Goal: Find specific page/section: Find specific page/section

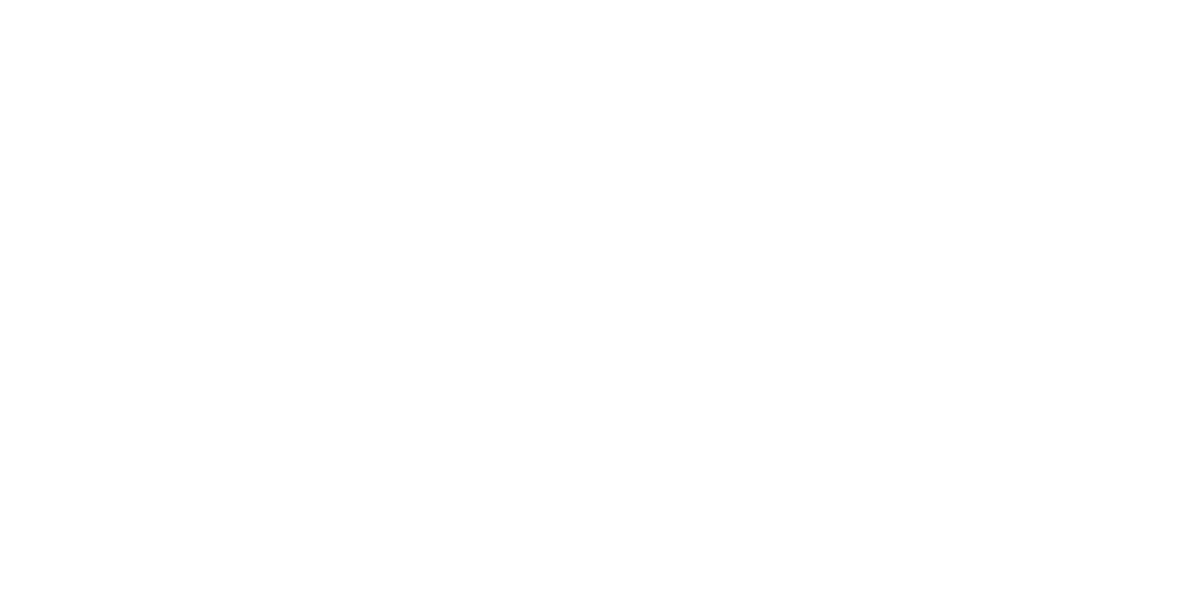
click at [300, 112] on body at bounding box center [598, 301] width 1196 height 603
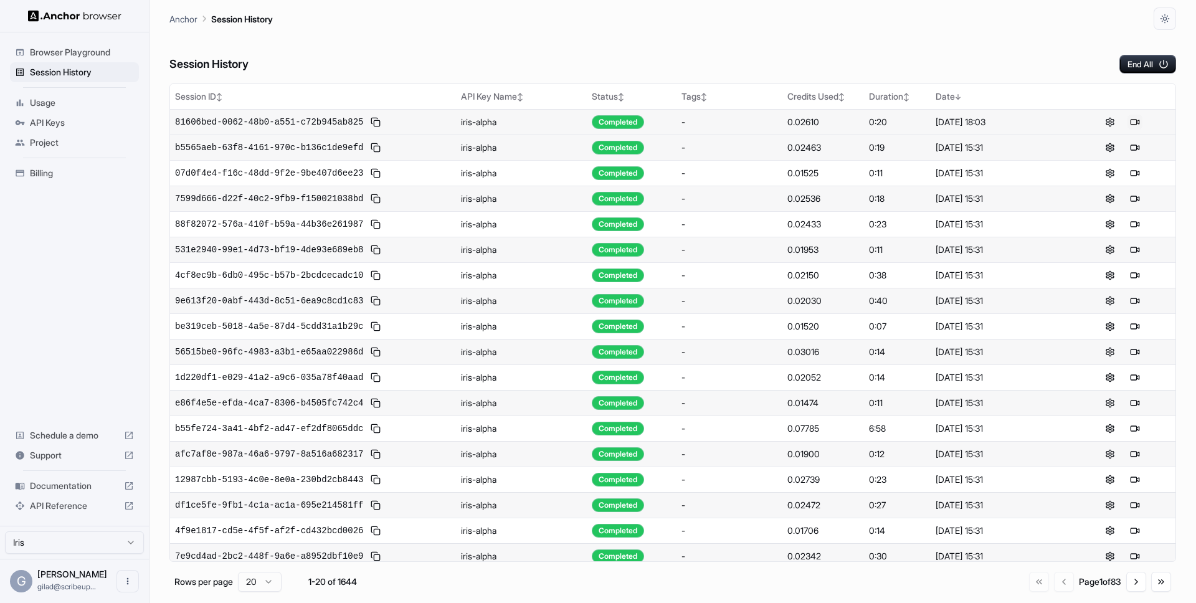
click at [1133, 126] on button at bounding box center [1134, 122] width 15 height 15
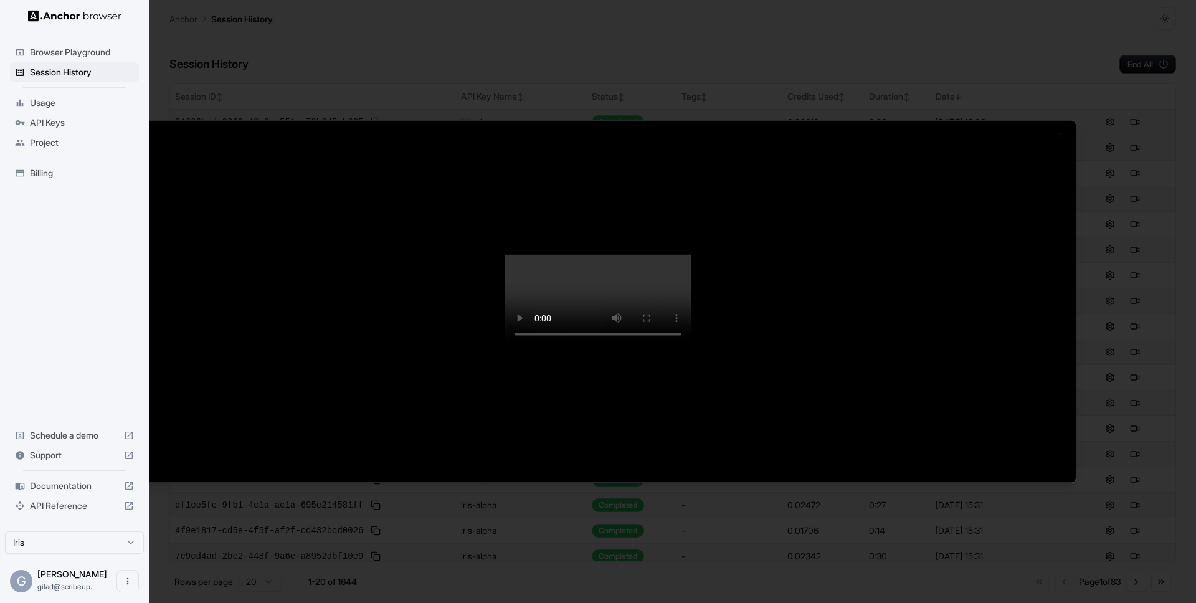
click at [286, 22] on div at bounding box center [598, 301] width 1196 height 603
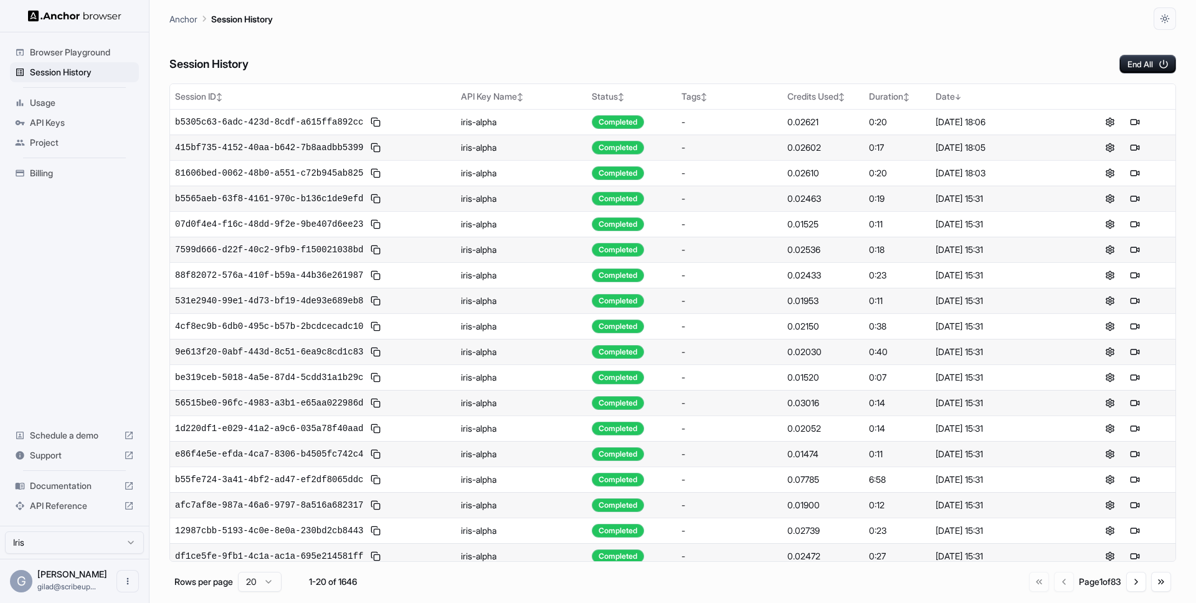
scroll to position [59, 0]
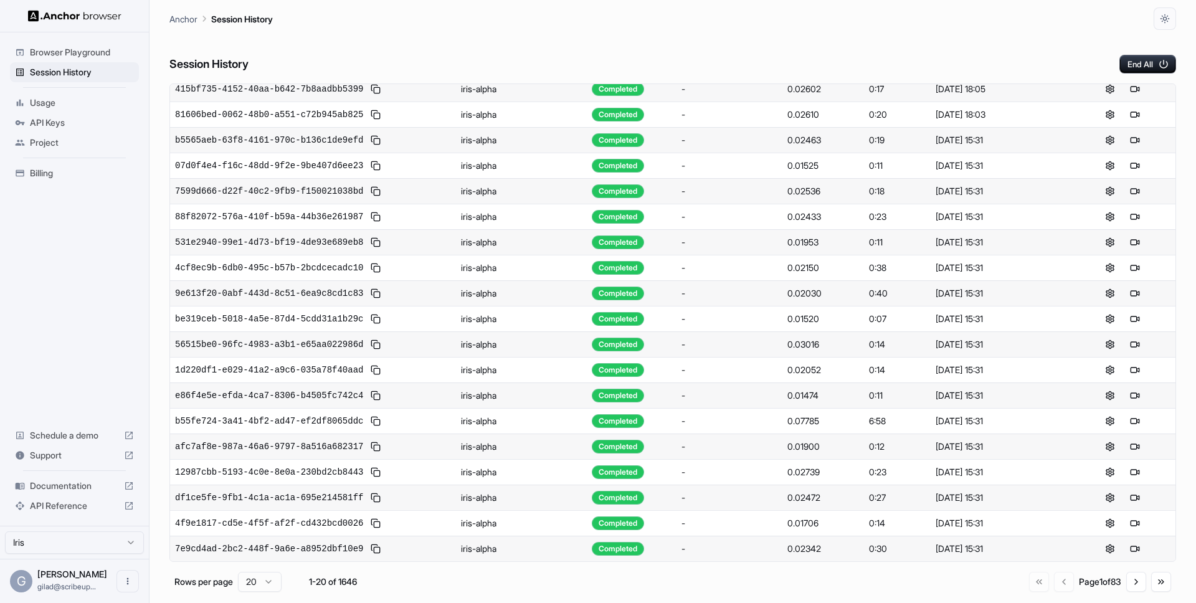
click at [271, 578] on html "Browser Playground Session History Usage API Keys Project Billing Schedule a de…" at bounding box center [598, 301] width 1196 height 603
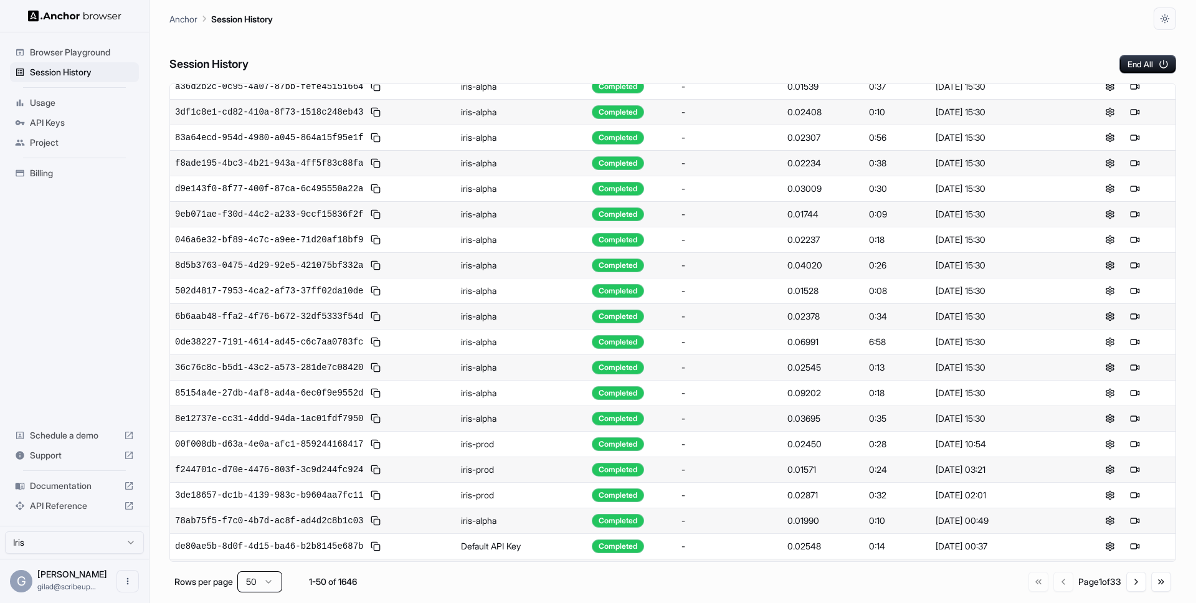
scroll to position [824, 0]
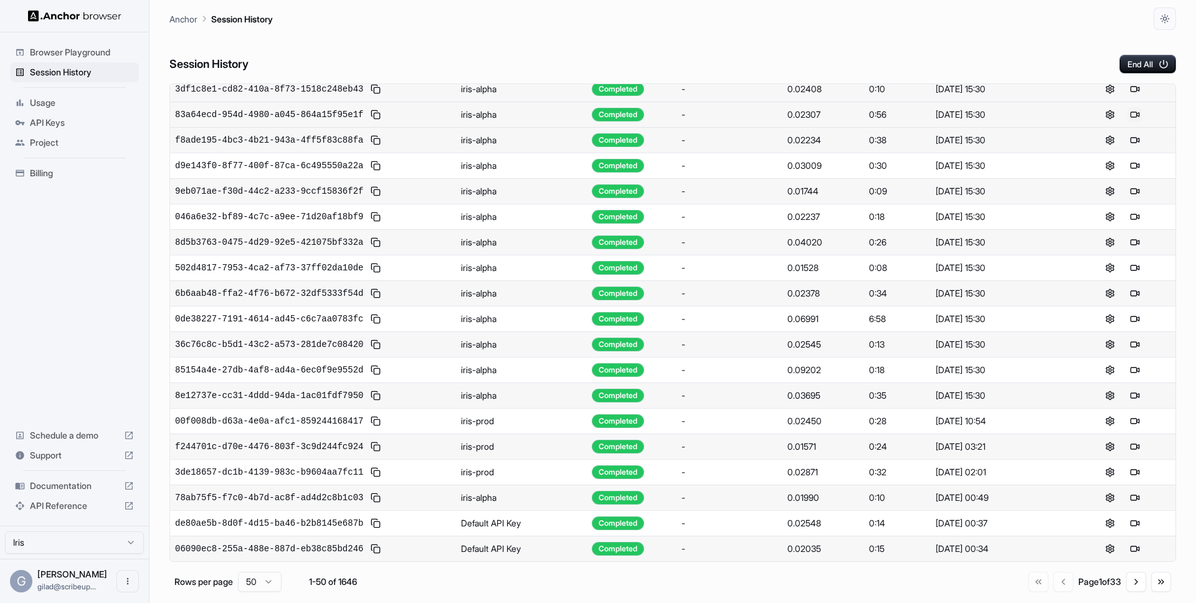
click at [1135, 114] on button at bounding box center [1134, 114] width 15 height 15
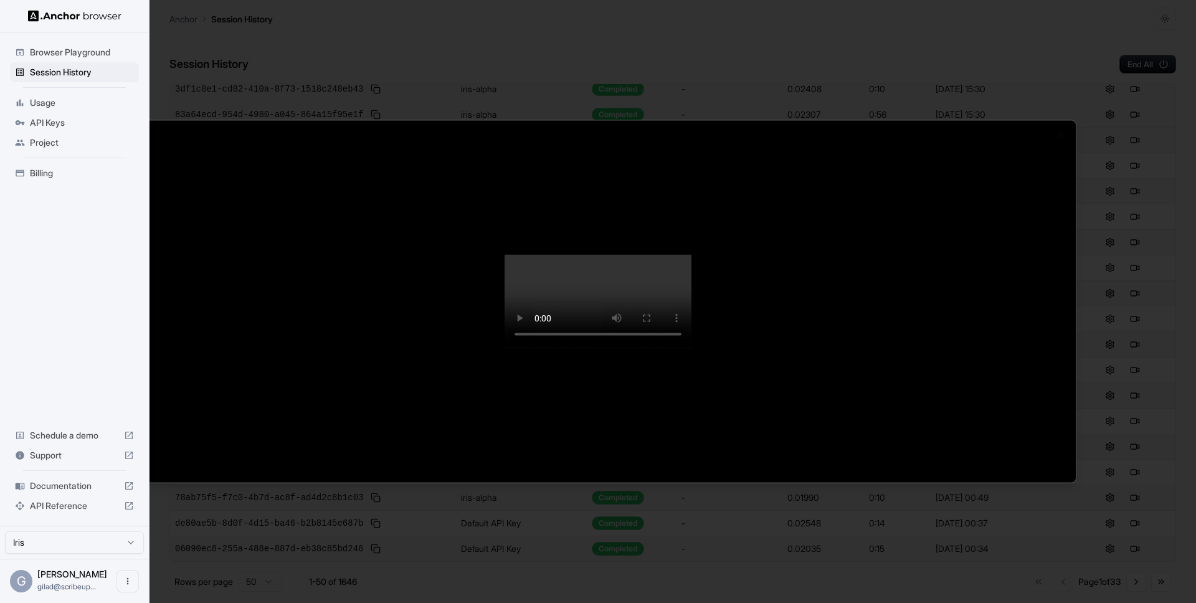
click at [649, 348] on video at bounding box center [597, 301] width 187 height 93
